Goal: Transaction & Acquisition: Download file/media

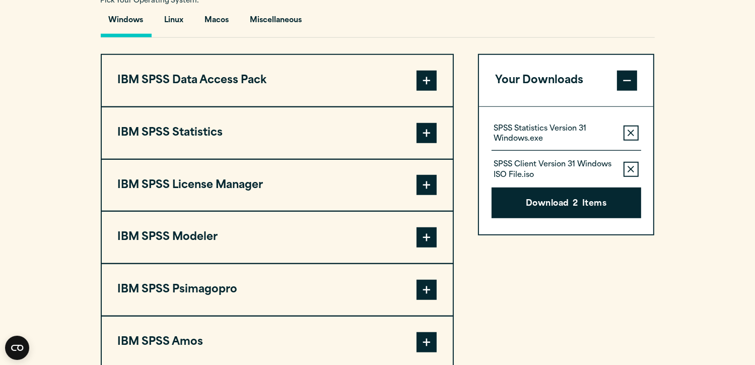
scroll to position [770, 0]
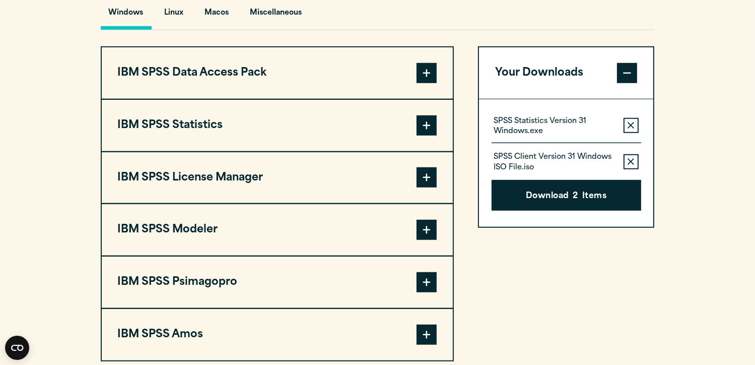
click at [428, 120] on span at bounding box center [427, 125] width 20 height 20
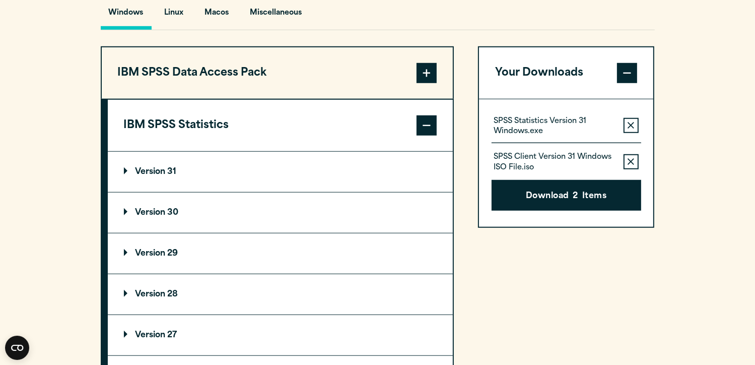
click at [153, 215] on p "Version 30" at bounding box center [151, 213] width 55 height 8
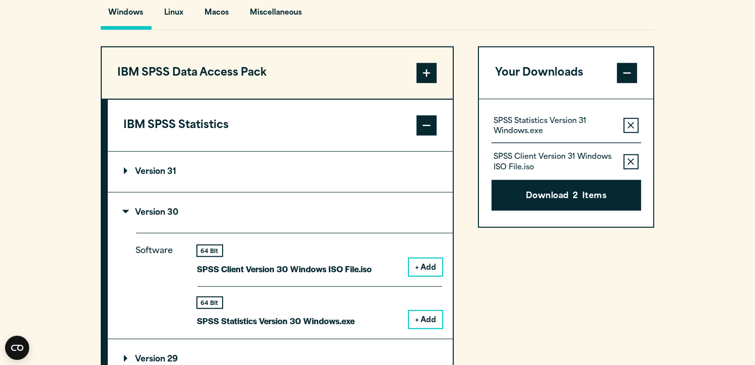
click at [431, 258] on button "+ Add" at bounding box center [425, 266] width 33 height 17
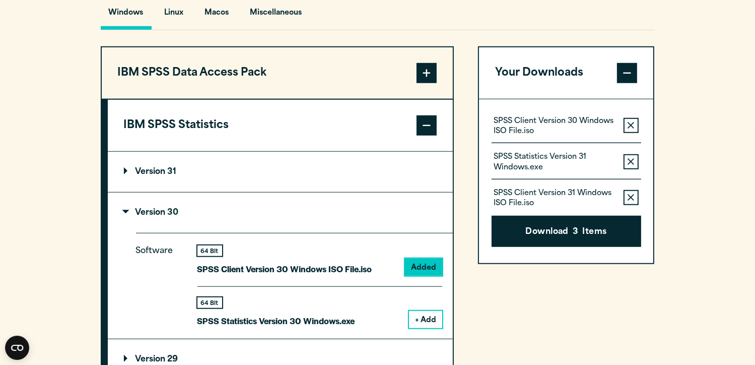
click at [432, 316] on button "+ Add" at bounding box center [425, 319] width 33 height 17
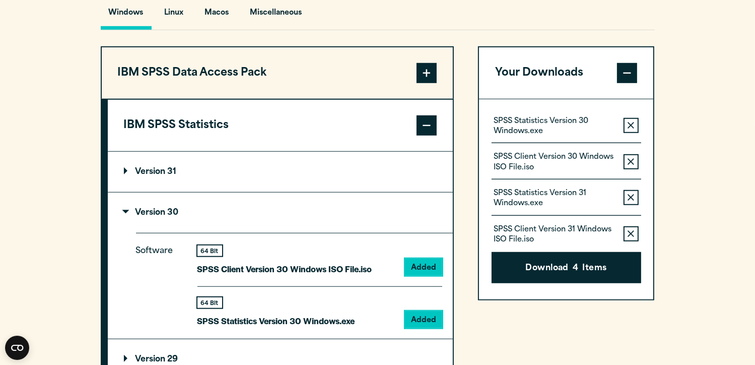
click at [628, 195] on icon "button" at bounding box center [631, 197] width 7 height 7
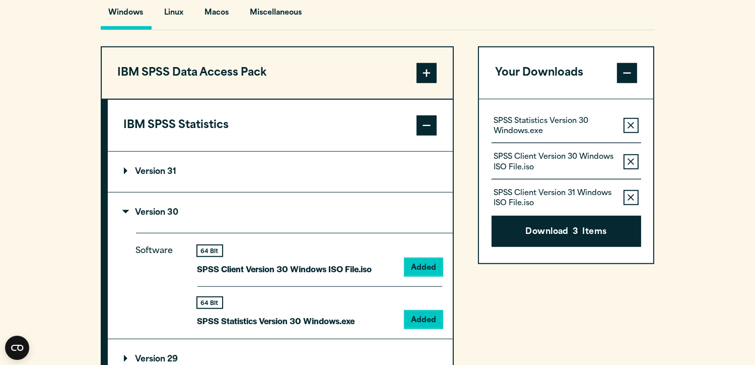
click at [630, 197] on icon "button" at bounding box center [631, 197] width 7 height 7
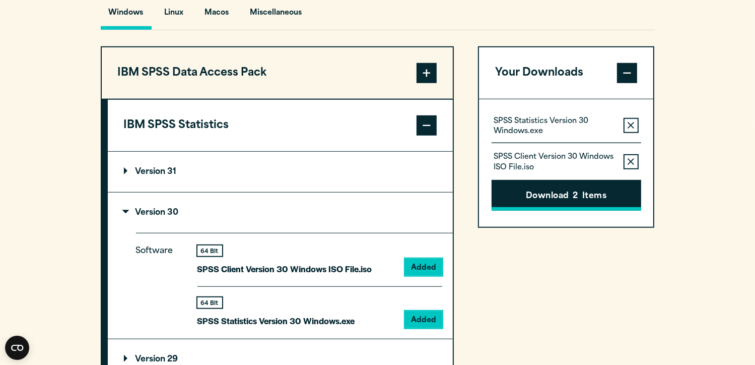
click at [596, 195] on button "Download 2 Items" at bounding box center [567, 195] width 150 height 31
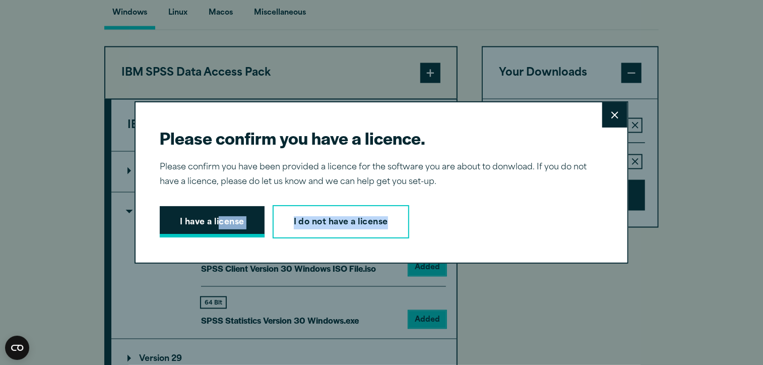
drag, startPoint x: 596, startPoint y: 195, endPoint x: 218, endPoint y: 219, distance: 379.1
click at [218, 219] on div "Please confirm you have a licence. Close Please confirm you have been provided …" at bounding box center [381, 182] width 494 height 162
click at [218, 219] on button "I have a license" at bounding box center [212, 221] width 105 height 31
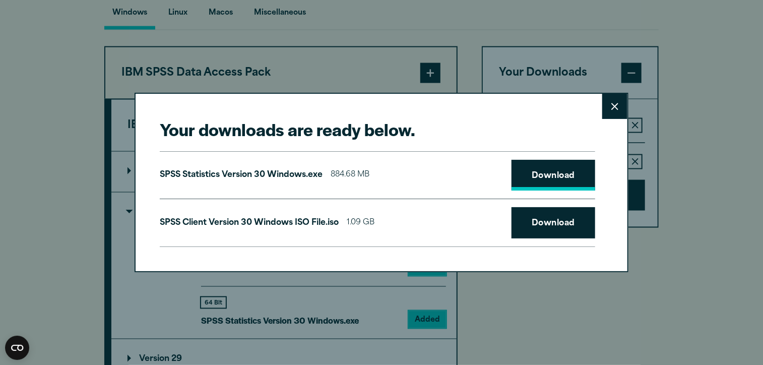
click at [559, 180] on link "Download" at bounding box center [553, 175] width 84 height 31
click at [611, 106] on icon at bounding box center [614, 107] width 7 height 8
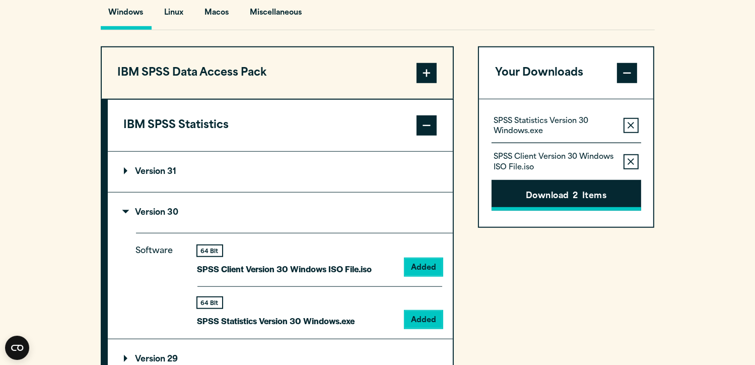
click at [570, 187] on button "Download 2 Items" at bounding box center [567, 195] width 150 height 31
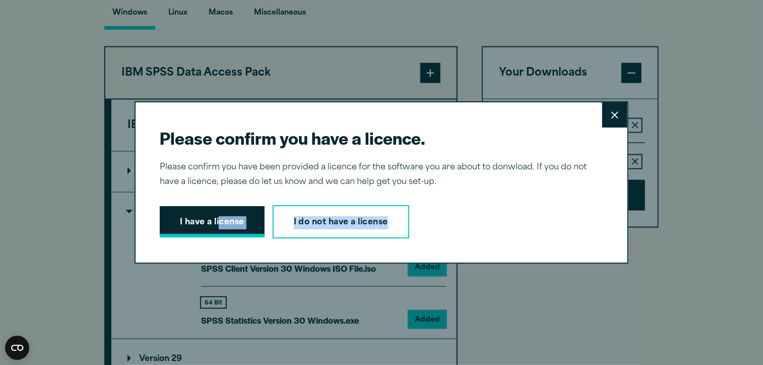
click at [183, 220] on button "I have a license" at bounding box center [212, 221] width 105 height 31
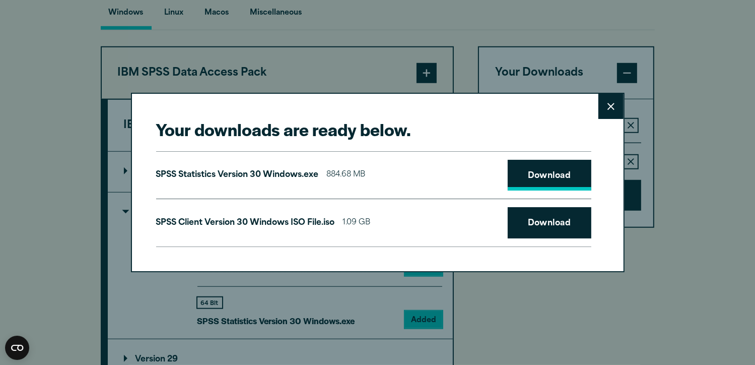
click at [551, 181] on link "Download" at bounding box center [550, 175] width 84 height 31
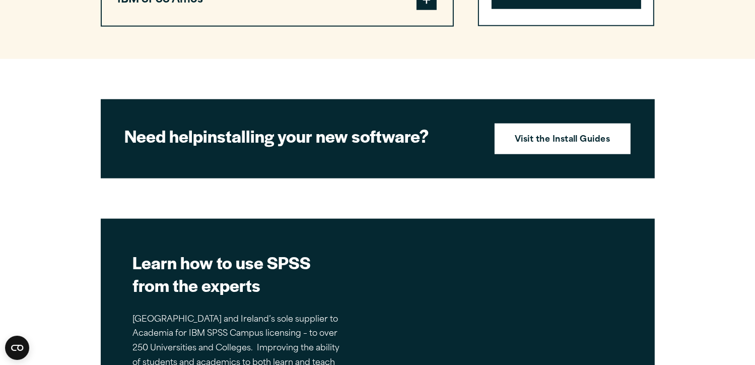
scroll to position [1108, 0]
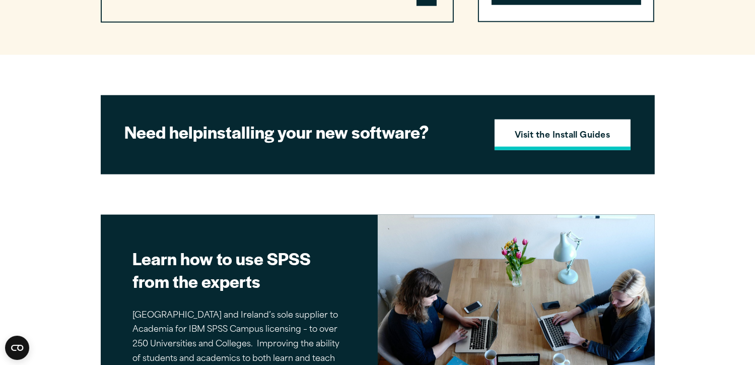
click at [537, 132] on strong "Visit the Install Guides" at bounding box center [563, 135] width 96 height 13
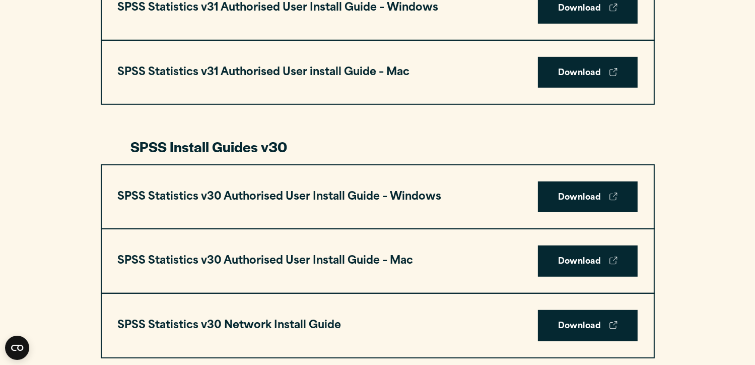
scroll to position [618, 0]
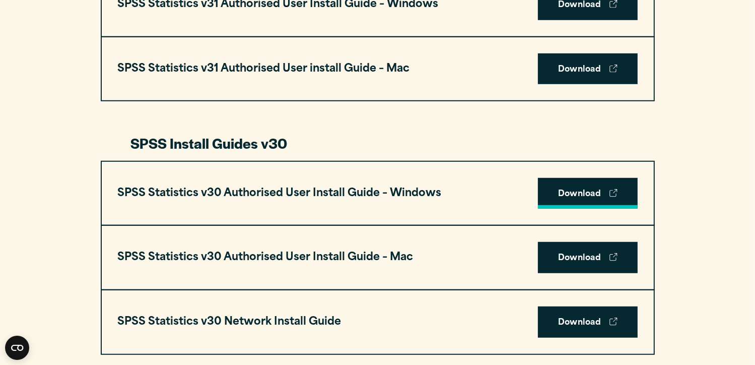
click at [570, 193] on link "Download" at bounding box center [588, 193] width 100 height 31
drag, startPoint x: 759, startPoint y: 86, endPoint x: 697, endPoint y: 81, distance: 61.7
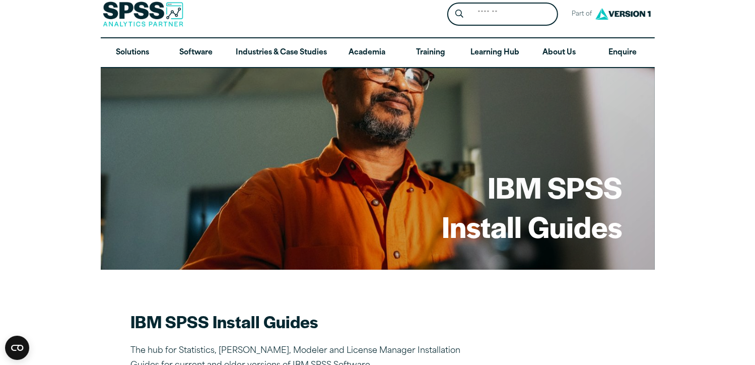
scroll to position [0, 0]
